Goal: Transaction & Acquisition: Purchase product/service

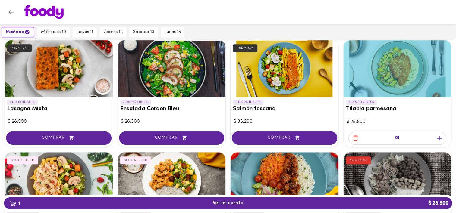
scroll to position [271, 0]
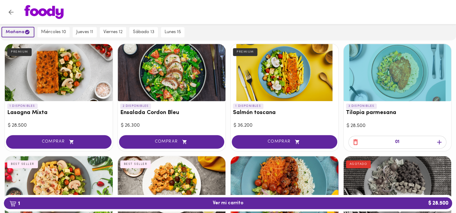
click at [24, 29] on span "mañana" at bounding box center [18, 32] width 24 height 6
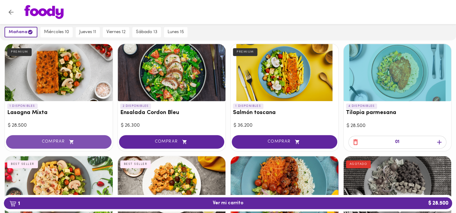
click at [76, 141] on span "COMPRAR" at bounding box center [59, 142] width 90 height 5
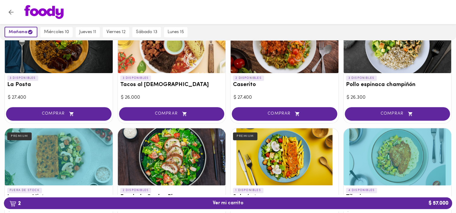
scroll to position [151, 0]
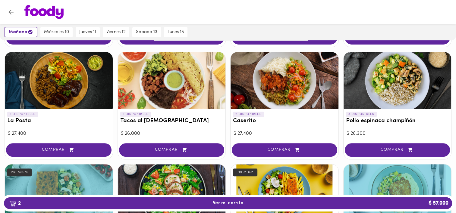
click at [187, 59] on div at bounding box center [172, 80] width 108 height 57
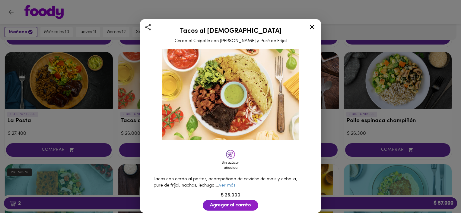
click at [364, 69] on div "Tacos al Pastor Cerdo al Chipotle con Piña Asada y Puré de Fríjol Sin azúcar añ…" at bounding box center [230, 106] width 461 height 213
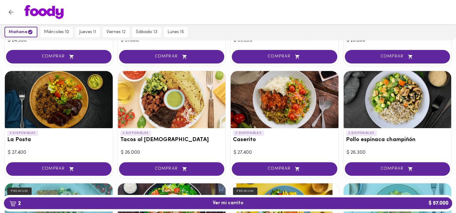
scroll to position [128, 0]
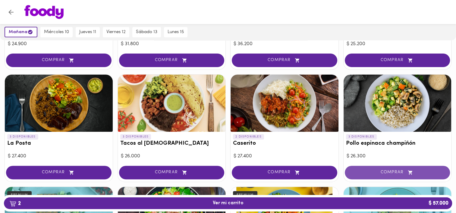
click at [417, 175] on button "COMPRAR" at bounding box center [398, 173] width 106 height 14
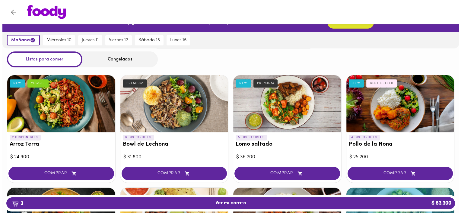
scroll to position [8, 0]
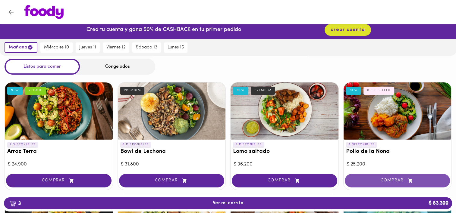
click at [391, 181] on span "COMPRAR" at bounding box center [397, 180] width 90 height 5
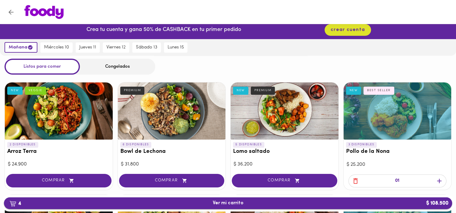
click at [226, 199] on button "4 Ver mi carrito $ 108.500" at bounding box center [228, 204] width 448 height 12
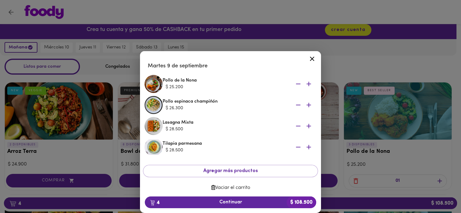
scroll to position [18, 0]
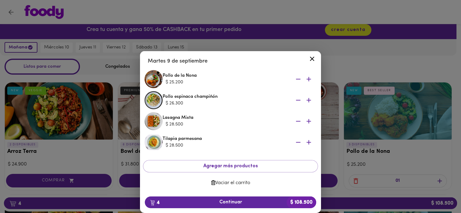
click at [277, 17] on div at bounding box center [230, 106] width 461 height 213
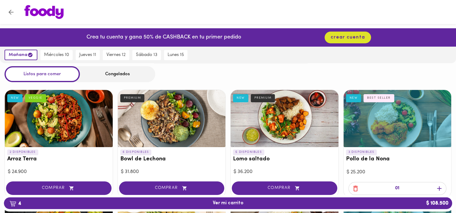
click at [223, 53] on div "[DATE] [DATE] 10 [DATE] 11 [DATE] 12 [DATE] 13 [DATE] 15" at bounding box center [228, 55] width 456 height 17
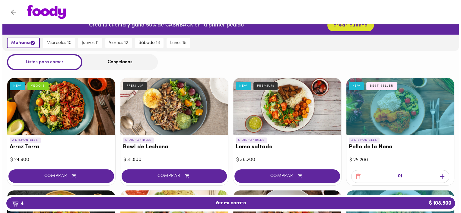
scroll to position [30, 0]
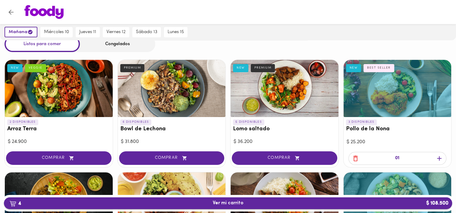
click at [232, 203] on span "4 Ver mi carrito $ 108.500" at bounding box center [228, 204] width 31 height 6
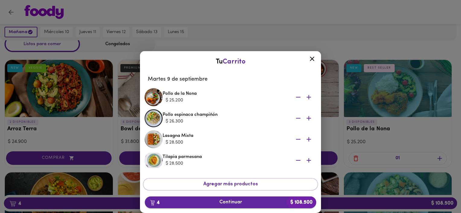
click at [204, 205] on span "4 Continuar $ 108.500" at bounding box center [231, 203] width 162 height 6
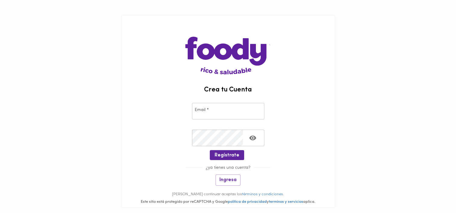
click at [227, 112] on input "email" at bounding box center [228, 111] width 72 height 17
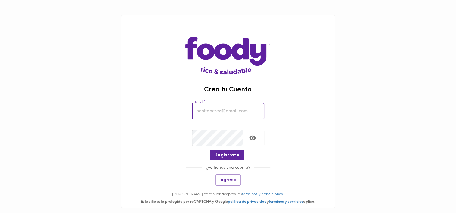
type input "[PERSON_NAME][EMAIL_ADDRESS][PERSON_NAME][DOMAIN_NAME]"
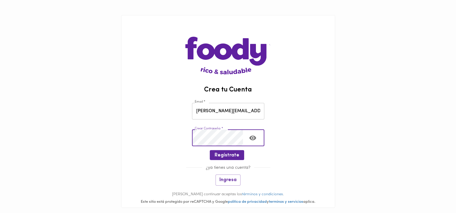
click at [256, 139] on icon "Toggle password visibility" at bounding box center [253, 138] width 8 height 8
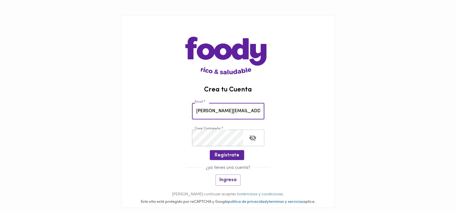
drag, startPoint x: 254, startPoint y: 114, endPoint x: 169, endPoint y: 116, distance: 85.0
click at [169, 116] on div "Email * [PERSON_NAME][EMAIL_ADDRESS][PERSON_NAME][DOMAIN_NAME] Email *" at bounding box center [227, 110] width 213 height 27
click at [326, 102] on div "Email * [PERSON_NAME][EMAIL_ADDRESS][PERSON_NAME][DOMAIN_NAME] Email *" at bounding box center [227, 110] width 213 height 27
click at [231, 159] on button "Regístrate" at bounding box center [227, 155] width 34 height 10
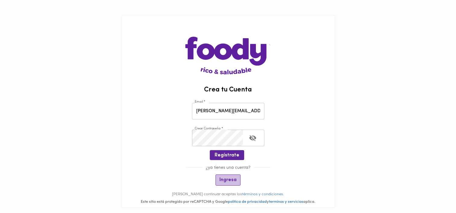
click at [229, 176] on button "Ingresa" at bounding box center [228, 180] width 25 height 11
click at [203, 109] on input "email" at bounding box center [228, 111] width 72 height 17
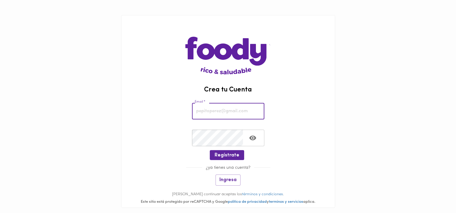
type input "[PERSON_NAME][EMAIL_ADDRESS][PERSON_NAME][DOMAIN_NAME]"
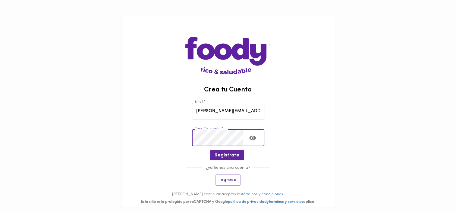
click at [249, 135] on icon "Toggle password visibility" at bounding box center [253, 138] width 8 height 8
click at [312, 104] on div "Email * [PERSON_NAME][EMAIL_ADDRESS][PERSON_NAME][DOMAIN_NAME] Email *" at bounding box center [227, 110] width 213 height 27
click at [225, 155] on span "Regístrate" at bounding box center [227, 156] width 25 height 6
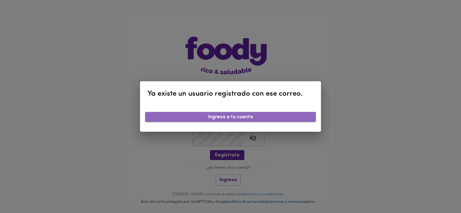
click at [231, 117] on span "Ingresa a tu cuenta" at bounding box center [230, 118] width 161 height 6
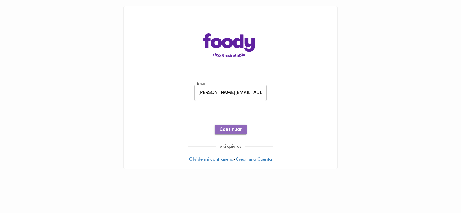
click at [230, 133] on span "Continuar" at bounding box center [230, 130] width 23 height 6
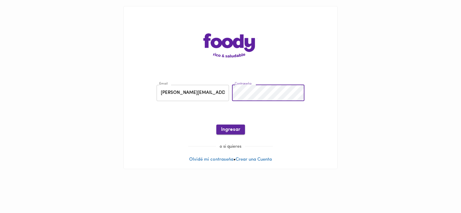
click at [236, 129] on span "Ingresar" at bounding box center [230, 130] width 19 height 6
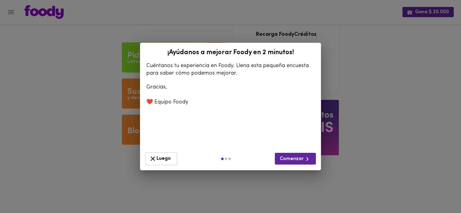
click at [161, 156] on span "Luego" at bounding box center [161, 159] width 24 height 8
click at [299, 160] on span "Comenzar" at bounding box center [294, 160] width 31 height 8
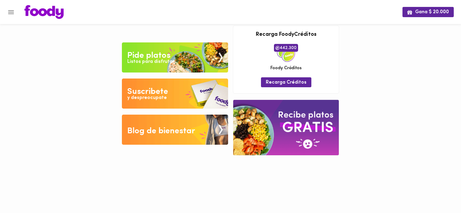
drag, startPoint x: 418, startPoint y: 48, endPoint x: 61, endPoint y: 52, distance: 357.9
click at [418, 49] on div "Gana $ 20.000 Tu pago contraentrega por $- está pendiente , programa un plato p…" at bounding box center [230, 82] width 461 height 165
click at [7, 10] on icon "Menu" at bounding box center [11, 12] width 8 height 8
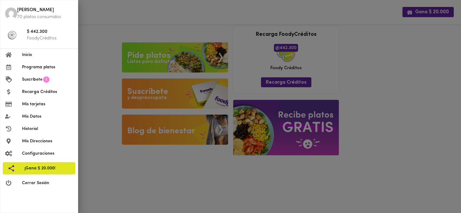
click at [96, 24] on div at bounding box center [230, 106] width 461 height 213
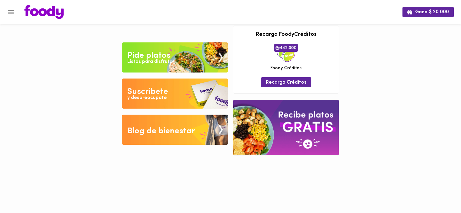
click at [172, 62] on img at bounding box center [175, 58] width 106 height 30
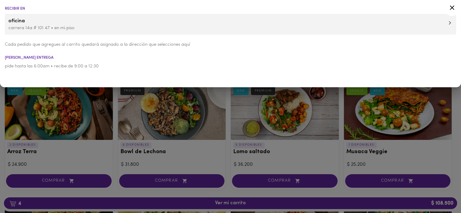
click at [456, 10] on div at bounding box center [451, 9] width 15 height 14
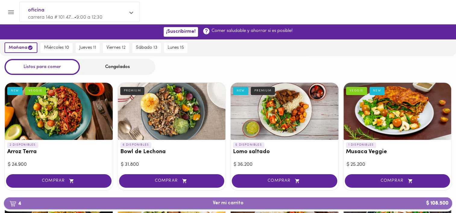
click at [202, 205] on span "4 Ver mi carrito $ 108.500" at bounding box center [228, 204] width 439 height 6
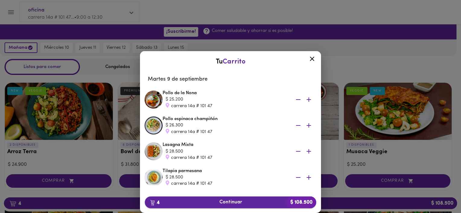
click at [215, 202] on span "4 Continuar $ 108.500" at bounding box center [231, 203] width 162 height 6
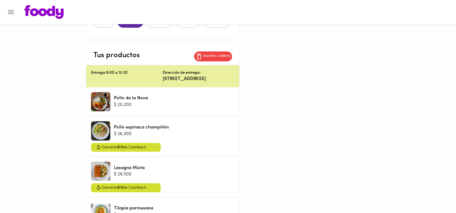
scroll to position [132, 0]
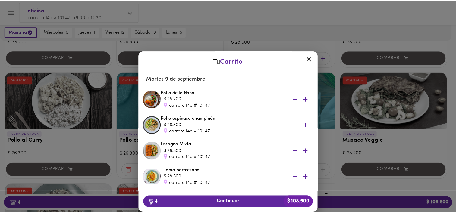
scroll to position [461, 0]
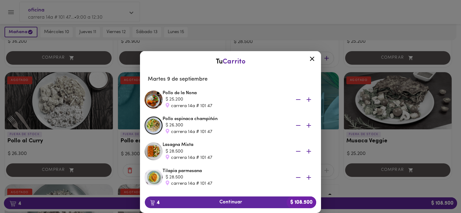
click at [203, 31] on div at bounding box center [230, 106] width 461 height 213
